Goal: Task Accomplishment & Management: Manage account settings

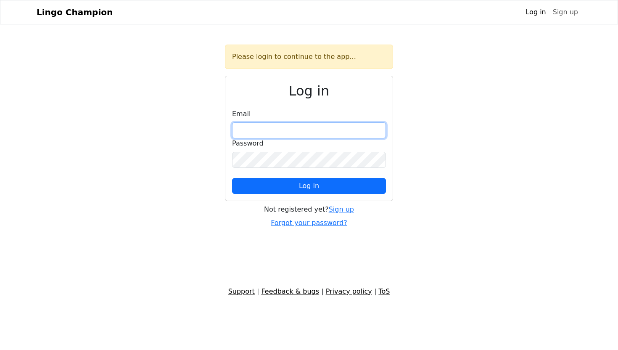
type input "**********"
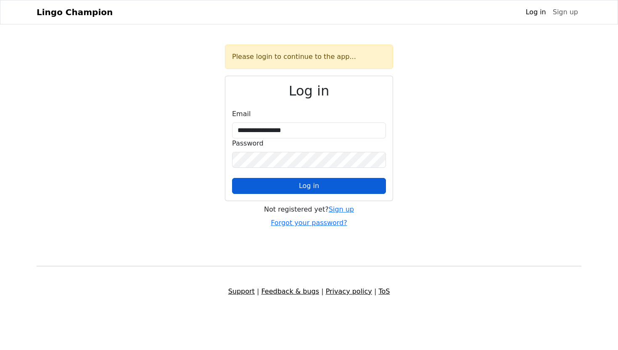
click at [323, 184] on button "Log in" at bounding box center [309, 186] width 154 height 16
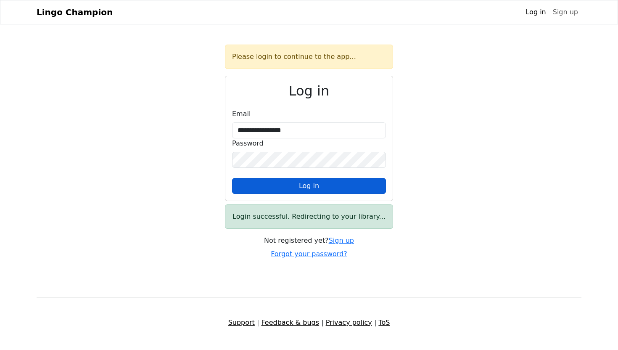
select select "**********"
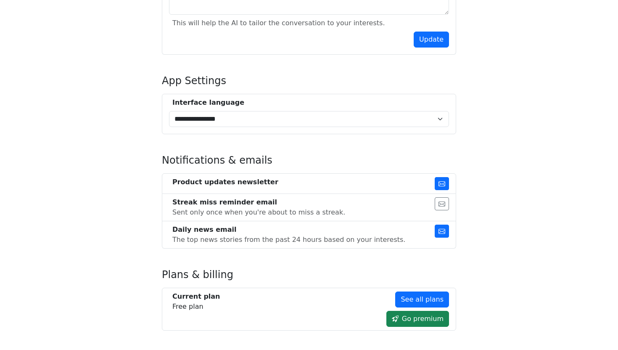
scroll to position [330, 0]
click at [446, 231] on button "button" at bounding box center [441, 230] width 14 height 13
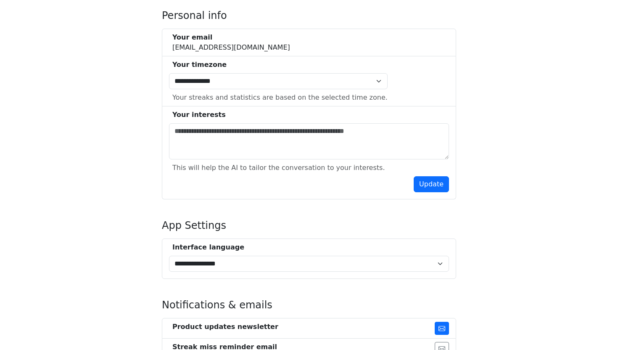
scroll to position [153, 0]
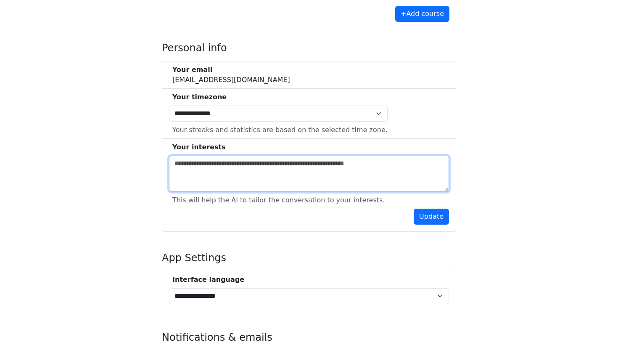
click at [313, 168] on textarea at bounding box center [309, 173] width 280 height 36
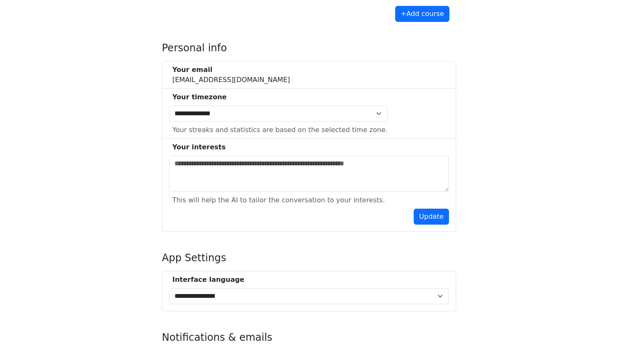
click at [313, 147] on div "Your interests" at bounding box center [310, 147] width 276 height 10
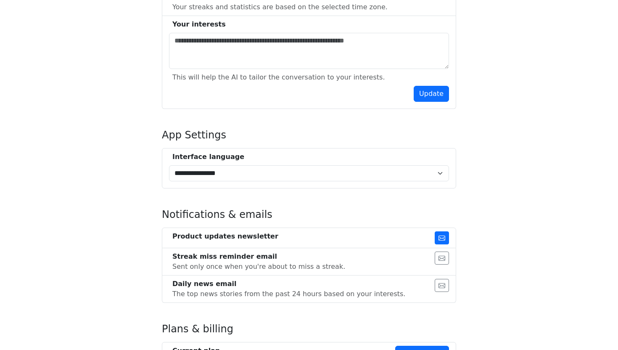
scroll to position [486, 0]
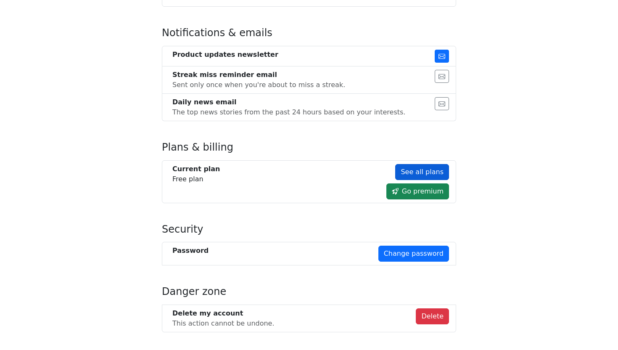
click at [424, 173] on link "See all plans" at bounding box center [422, 172] width 54 height 16
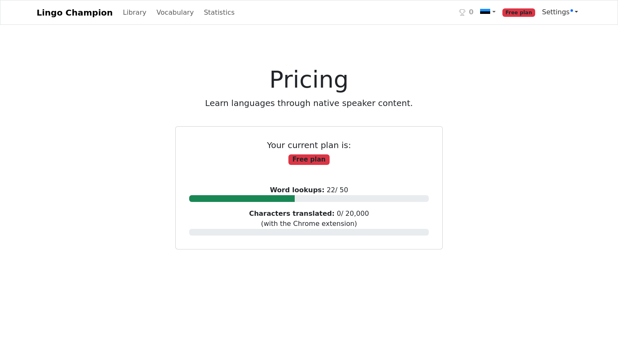
click at [565, 8] on link "Settings" at bounding box center [559, 12] width 43 height 17
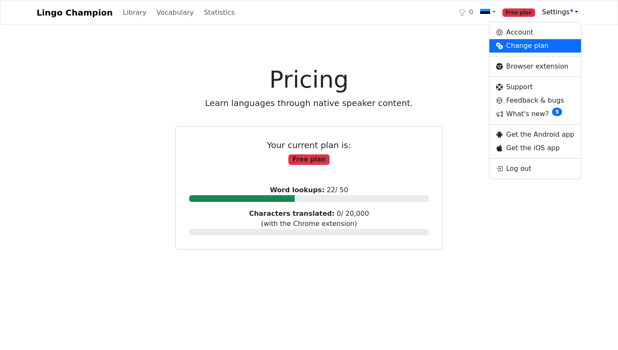
click at [566, 9] on span "Settings" at bounding box center [557, 12] width 31 height 8
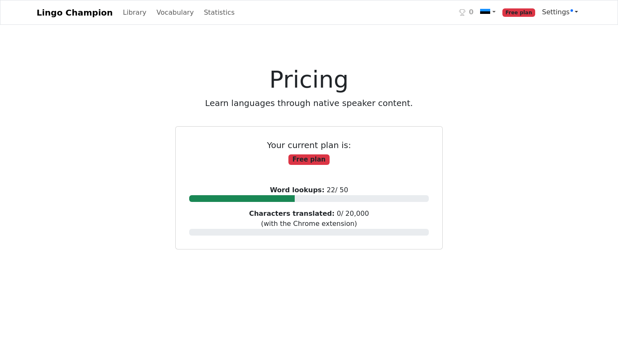
click at [557, 12] on span "Settings" at bounding box center [557, 12] width 31 height 8
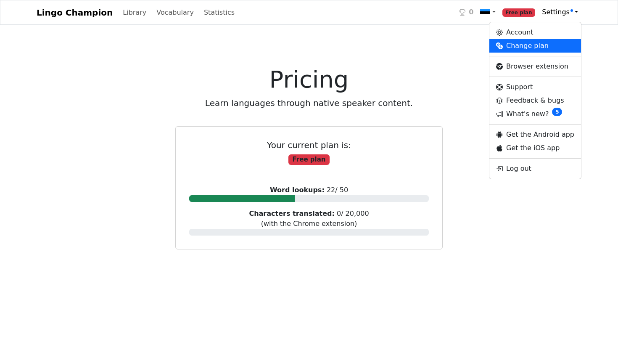
click at [558, 12] on span "Settings" at bounding box center [557, 12] width 31 height 8
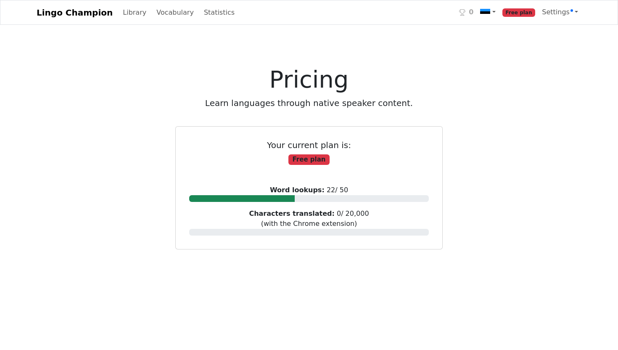
click at [440, 74] on h1 "Pricing" at bounding box center [308, 79] width 323 height 28
